Goal: Communication & Community: Participate in discussion

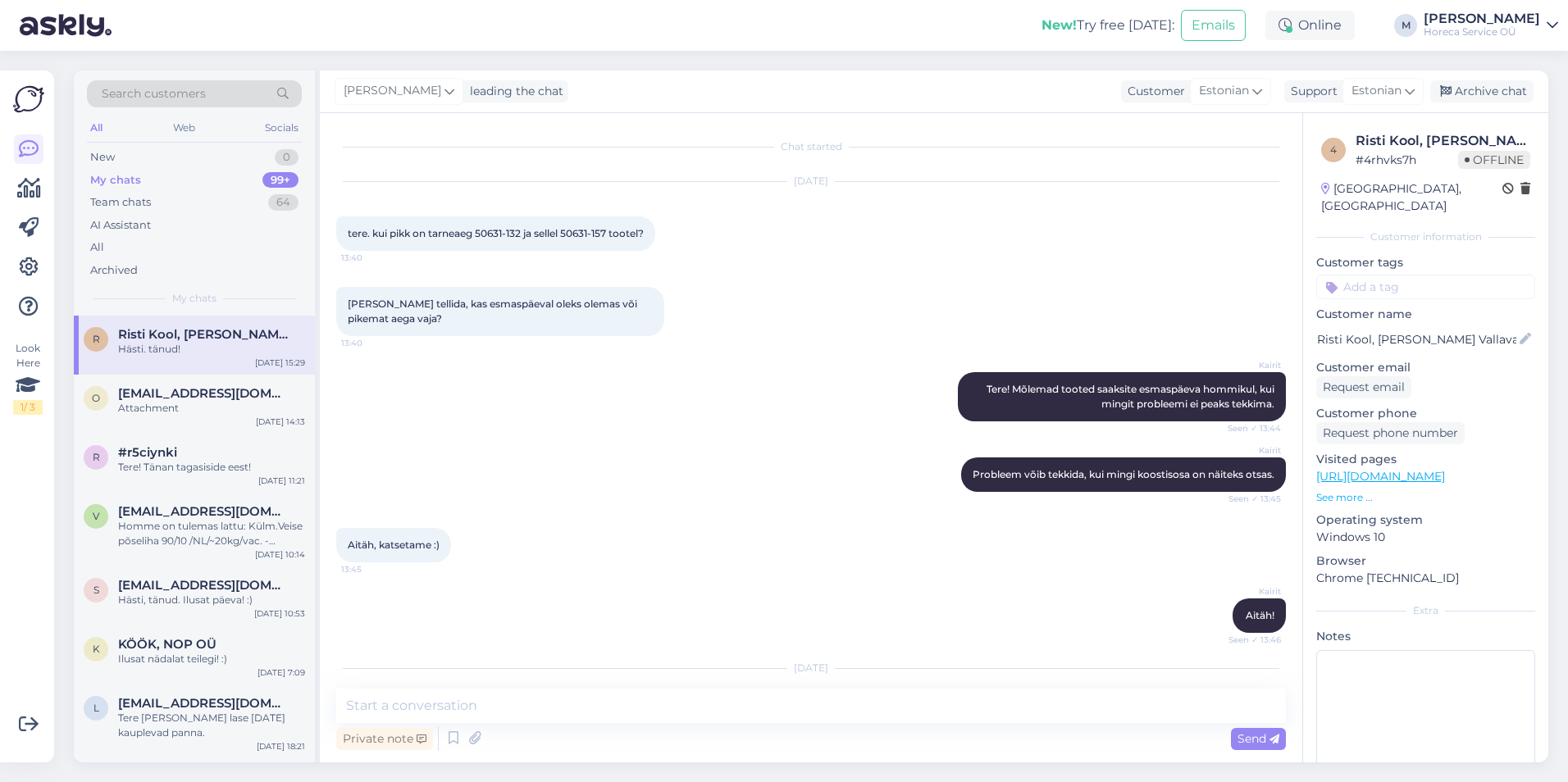
scroll to position [2230, 0]
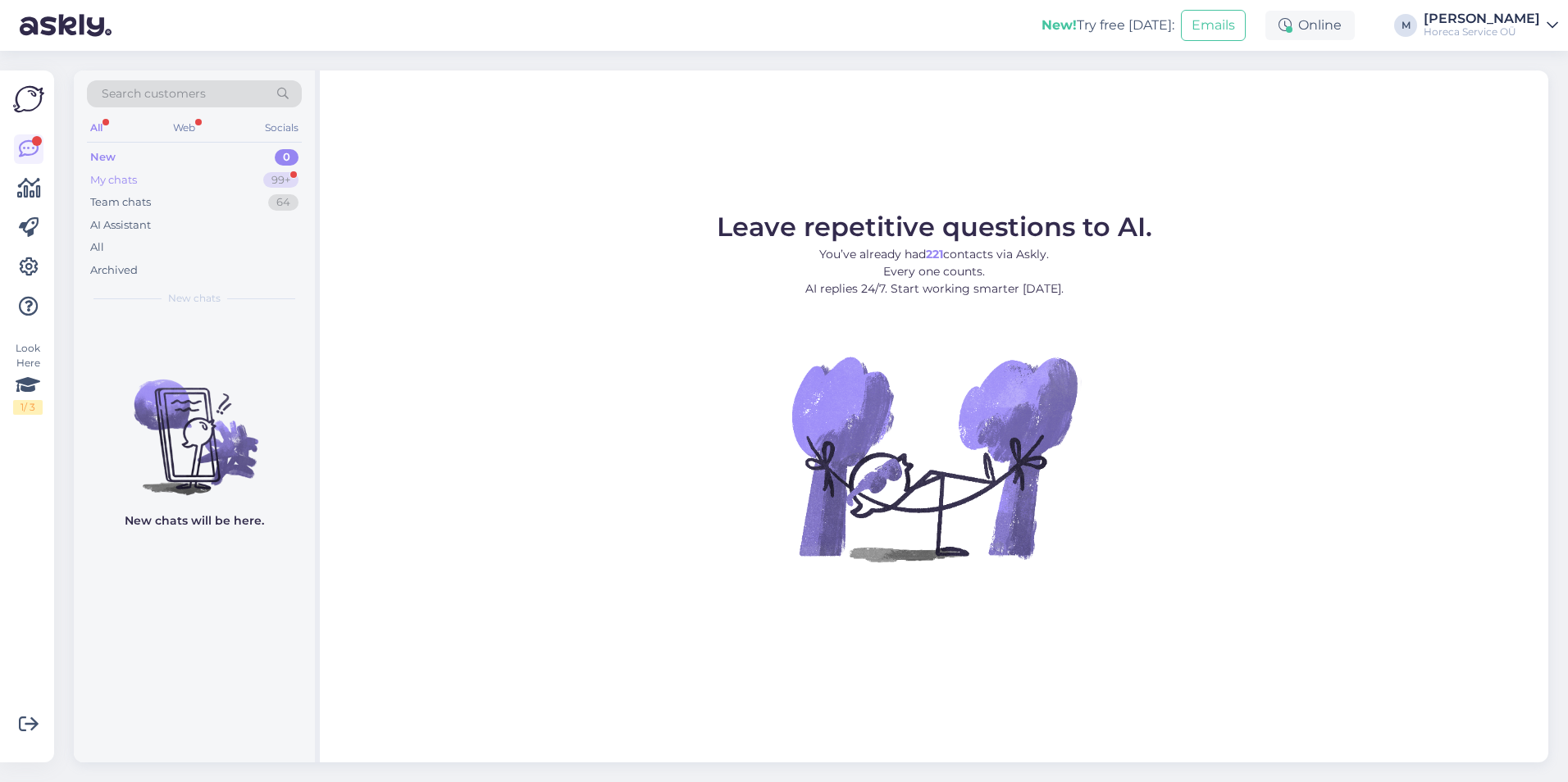
click at [231, 182] on div "My chats 99+" at bounding box center [194, 181] width 215 height 23
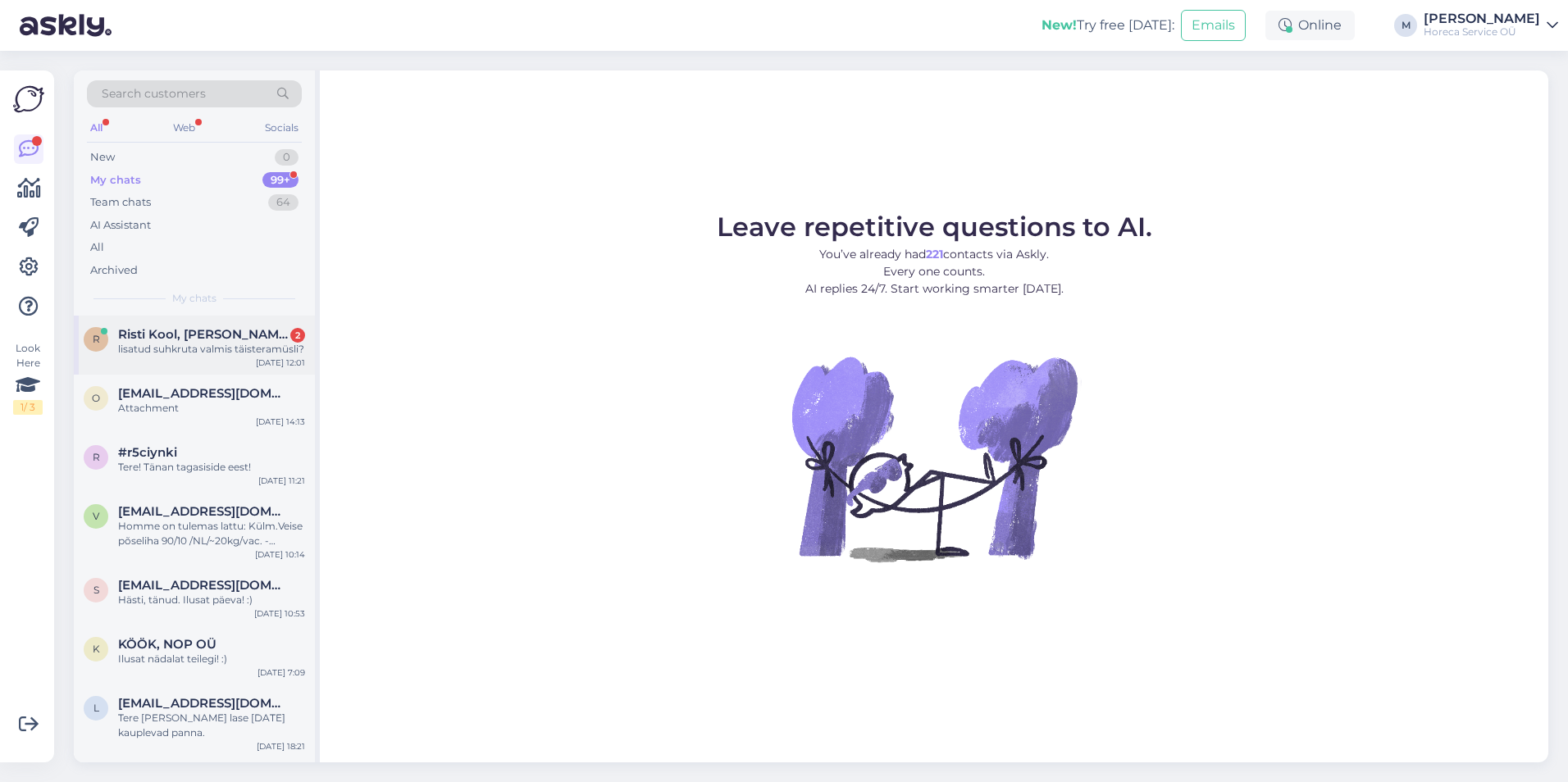
click at [196, 341] on span "Risti Kool, [PERSON_NAME] Vallavalitsus" at bounding box center [204, 334] width 170 height 14
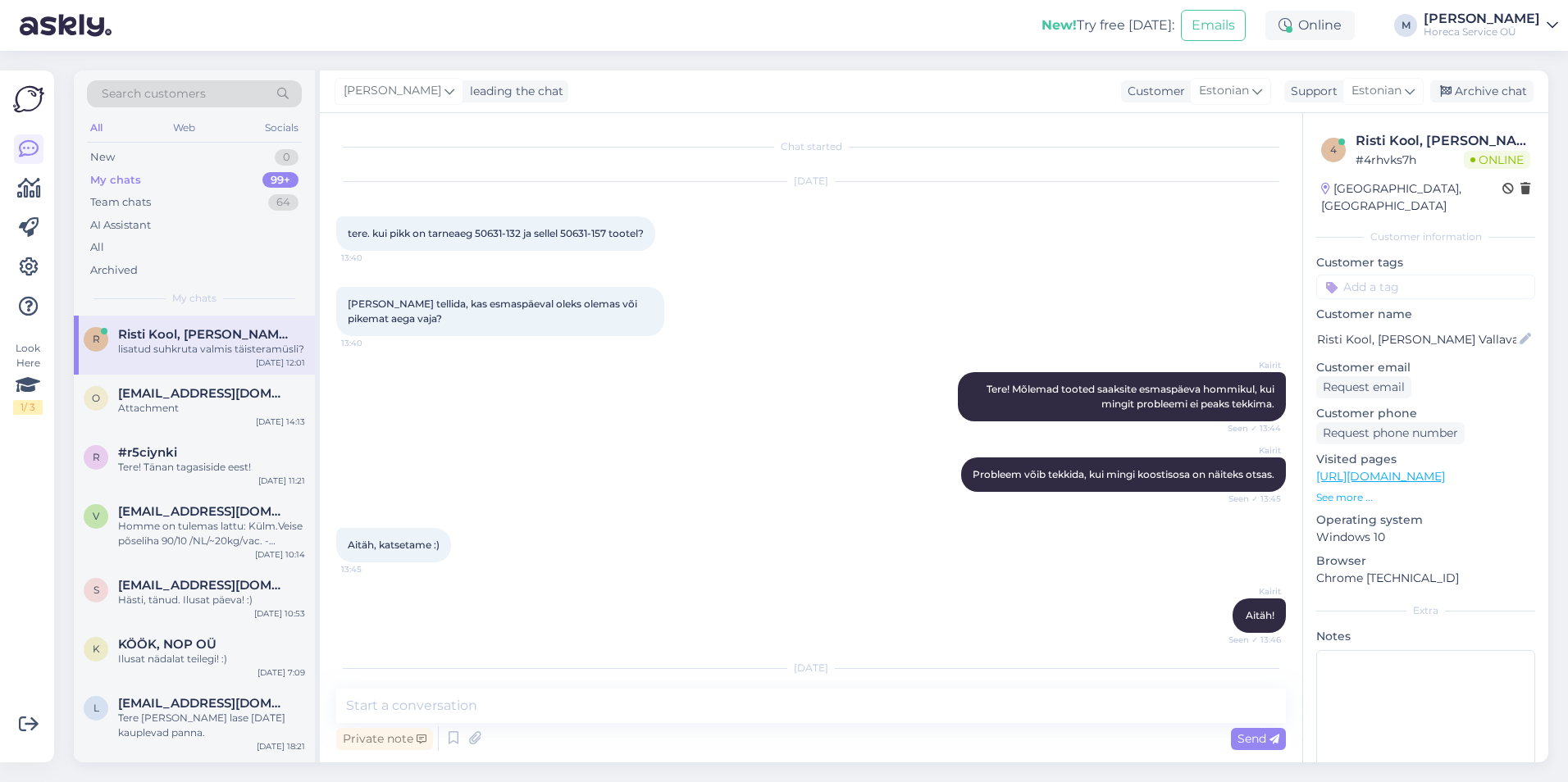
scroll to position [2421, 0]
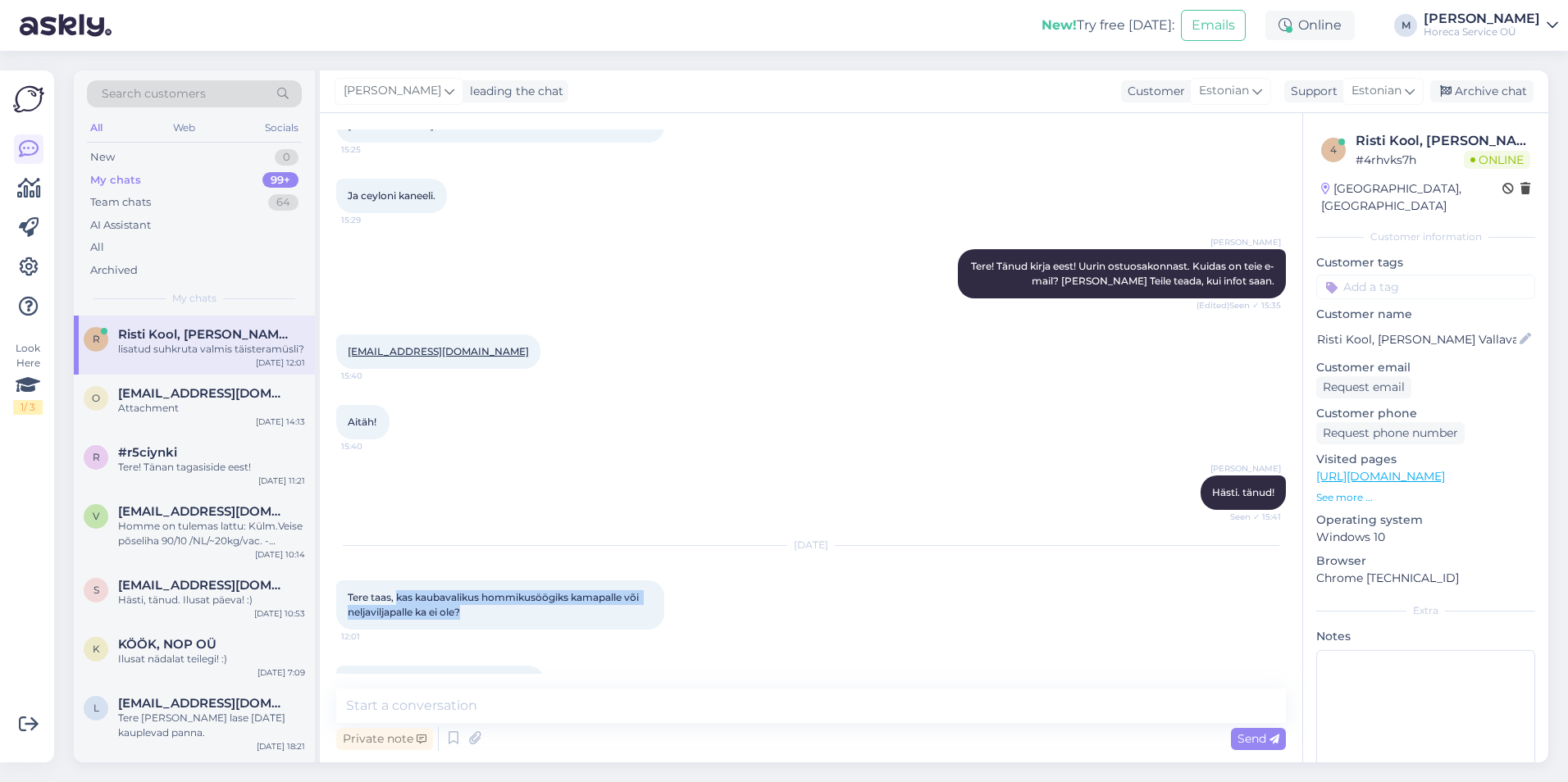
drag, startPoint x: 488, startPoint y: 571, endPoint x: 397, endPoint y: 555, distance: 92.4
click at [397, 580] on div "Tere taas, kas kaubavalikus hommikusöögiks kamapalle või neljaviljapalle ka ei …" at bounding box center [500, 604] width 328 height 49
drag, startPoint x: 397, startPoint y: 555, endPoint x: 451, endPoint y: 563, distance: 54.6
click at [451, 592] on span "Tere taas, kas kaubavalikus hommikusöögiks kamapalle või neljaviljapalle ka ei …" at bounding box center [494, 605] width 294 height 27
